Goal: Task Accomplishment & Management: Manage account settings

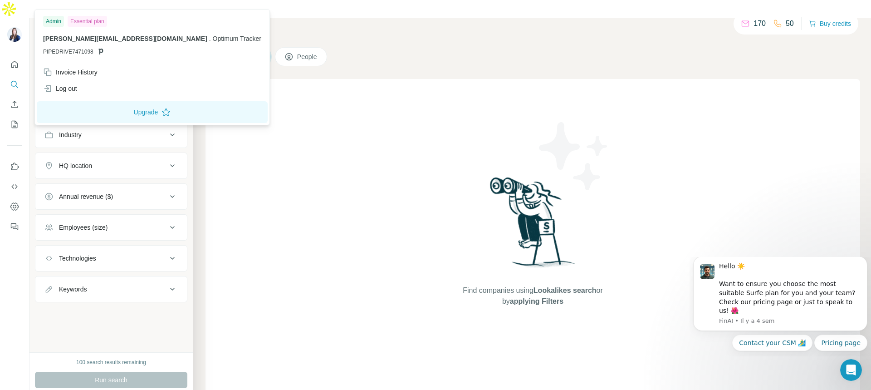
click at [12, 27] on img at bounding box center [14, 34] width 15 height 15
click at [68, 73] on div "Invoice History" at bounding box center [70, 72] width 54 height 9
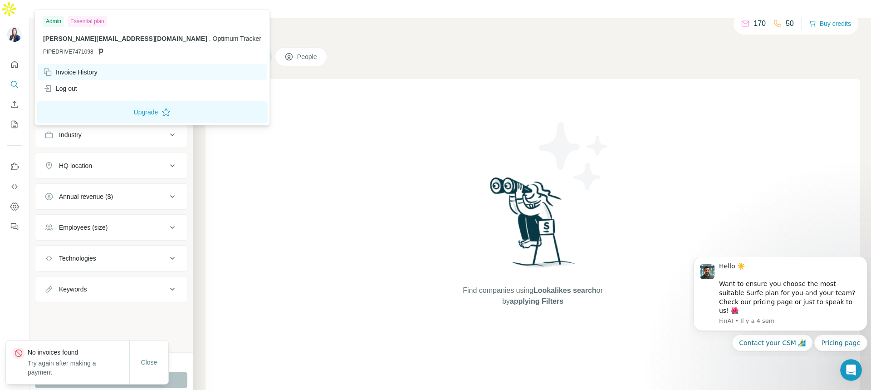
click at [143, 71] on div "Invoice History" at bounding box center [152, 72] width 229 height 16
click at [88, 72] on div "Invoice History" at bounding box center [70, 72] width 54 height 9
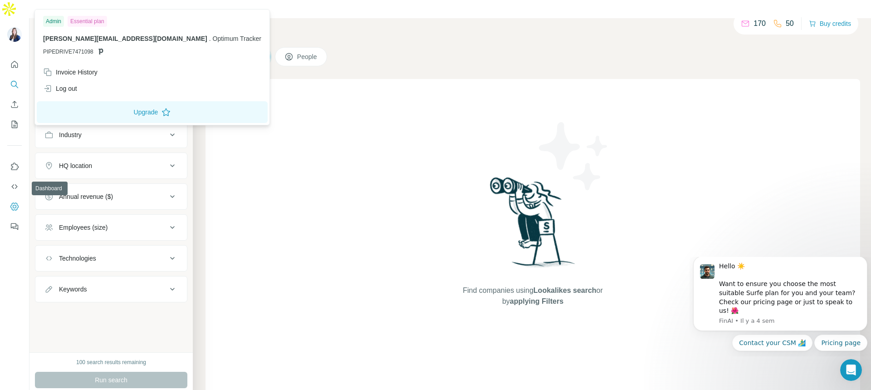
click at [16, 202] on icon "Dashboard" at bounding box center [14, 206] width 9 height 9
